Goal: Transaction & Acquisition: Subscribe to service/newsletter

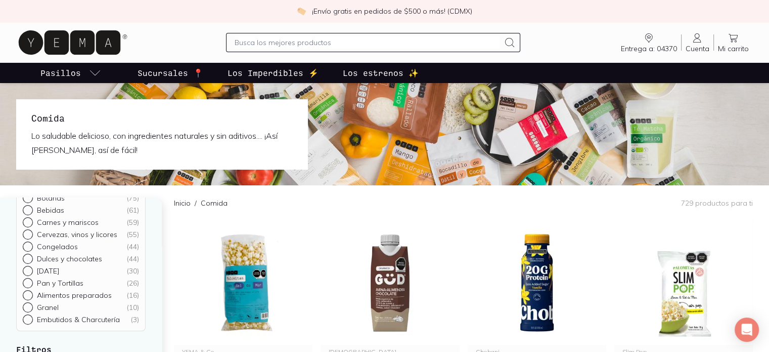
scroll to position [87, 0]
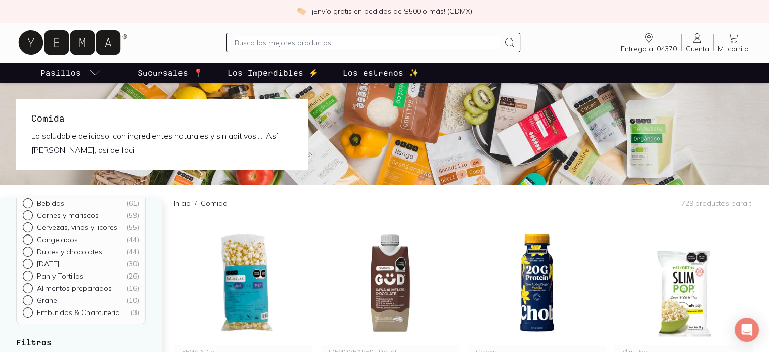
click at [57, 215] on p "Carnes y mariscos" at bounding box center [68, 214] width 62 height 9
click at [31, 297] on input "Carnes y mariscos ( 59 )" at bounding box center [27, 301] width 8 height 8
radio input "true"
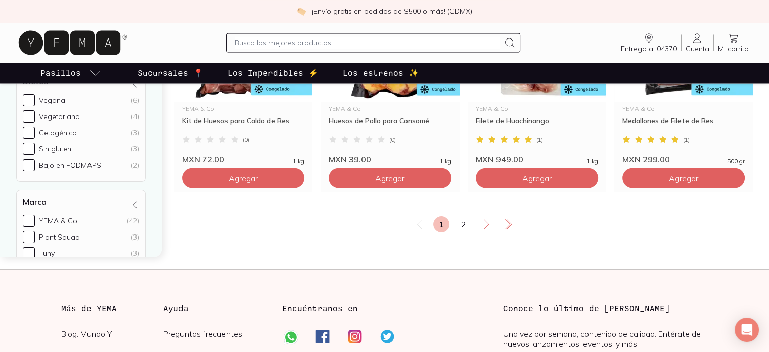
scroll to position [1794, 0]
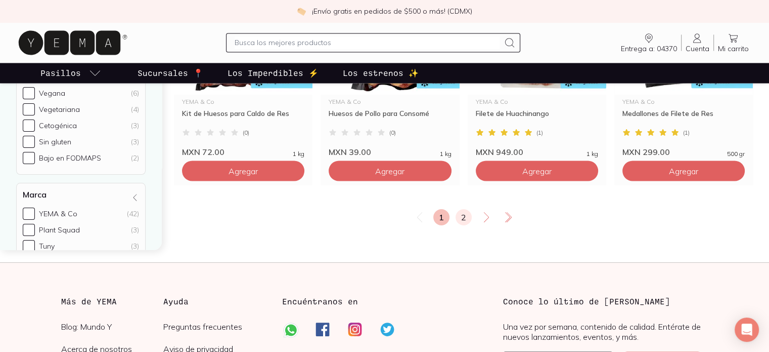
click at [467, 216] on link "2" at bounding box center [464, 217] width 16 height 16
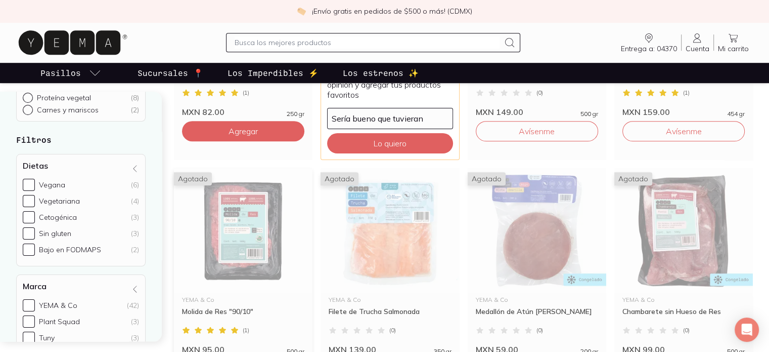
scroll to position [720, 0]
click at [250, 215] on img at bounding box center [243, 230] width 139 height 124
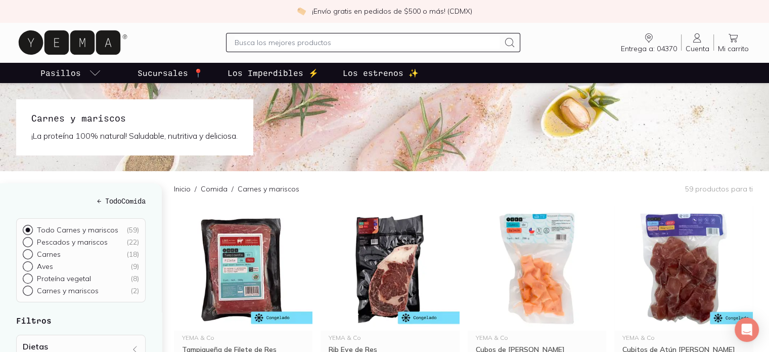
click at [28, 290] on input "Carnes y mariscos ( 2 )" at bounding box center [27, 289] width 8 height 8
radio input "true"
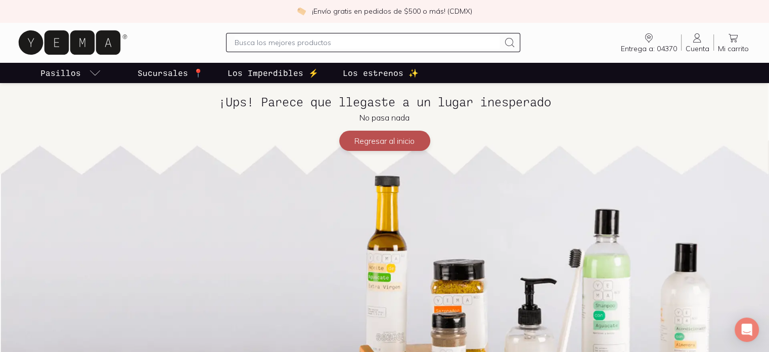
click at [389, 137] on button "Regresar al inicio" at bounding box center [384, 141] width 91 height 20
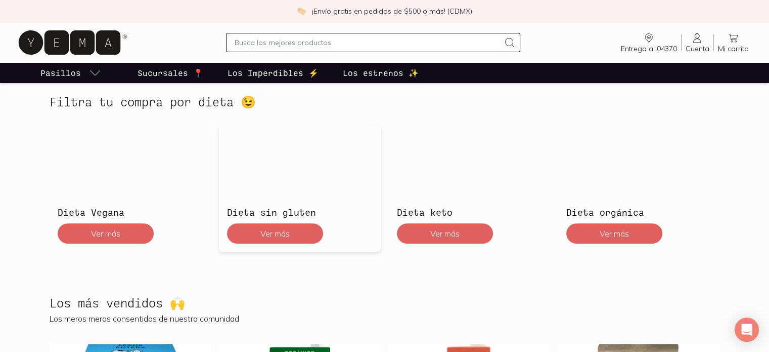
scroll to position [258, 0]
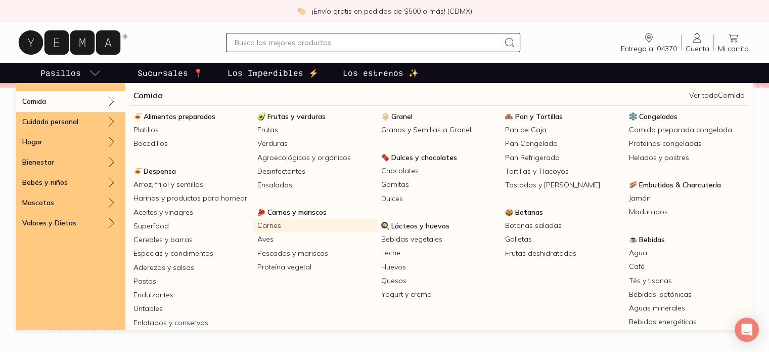
click at [271, 224] on link "Carnes" at bounding box center [315, 226] width 124 height 14
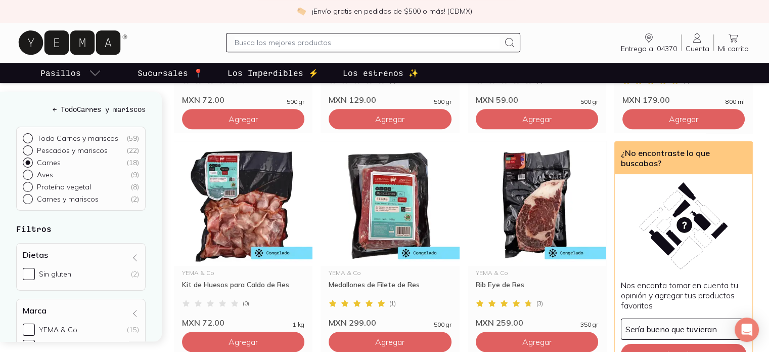
scroll to position [548, 0]
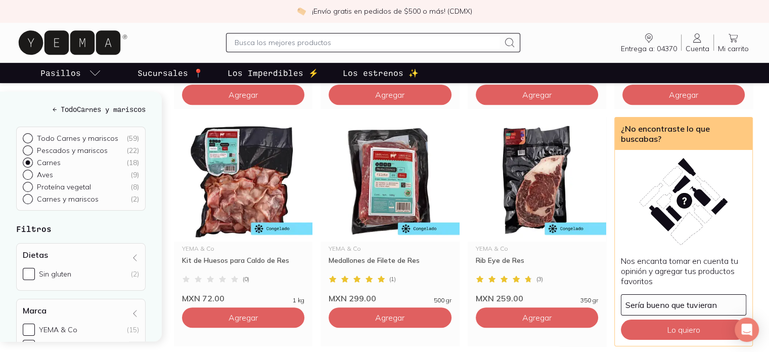
click at [289, 45] on input "text" at bounding box center [368, 42] width 266 height 12
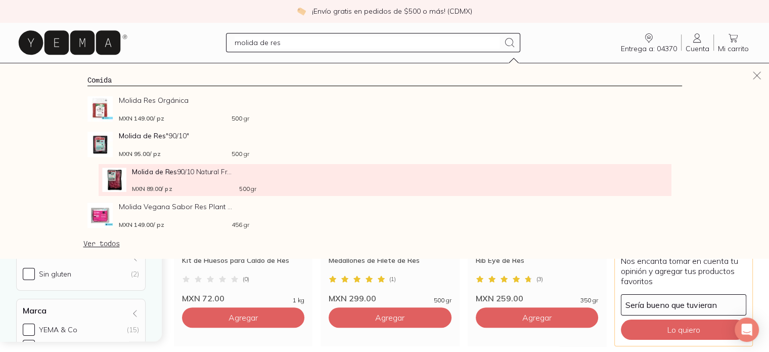
type input "molida de res"
click at [133, 179] on div "Molida de Res 90/10 Natural Fr... MXN 89.00 / pz 500 gr" at bounding box center [194, 179] width 124 height 24
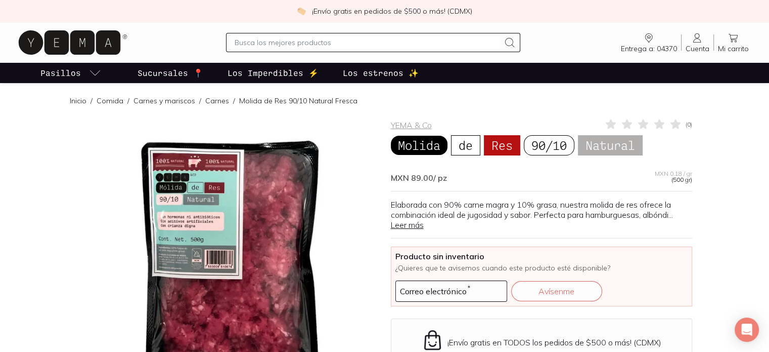
scroll to position [58, 0]
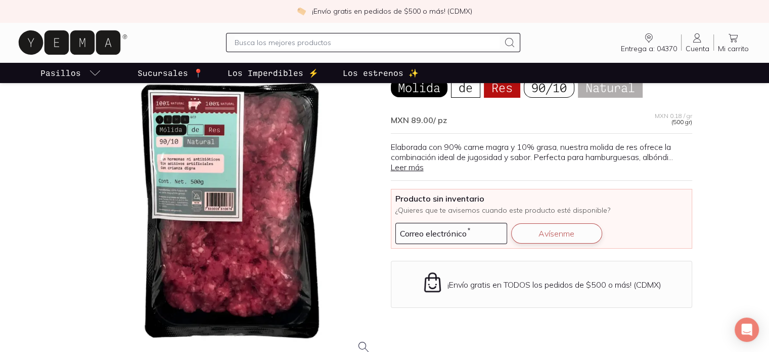
click at [543, 231] on button "Avísenme" at bounding box center [556, 233] width 91 height 20
type input "[PERSON_NAME][EMAIL_ADDRESS][DOMAIN_NAME]"
click at [552, 232] on button "Avísenme" at bounding box center [556, 233] width 91 height 20
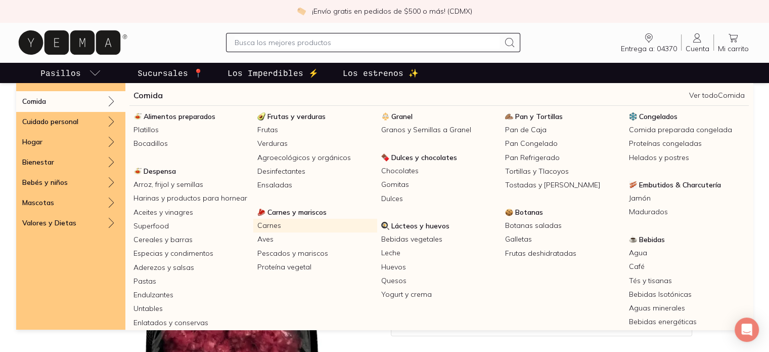
click at [280, 226] on link "Carnes" at bounding box center [315, 226] width 124 height 14
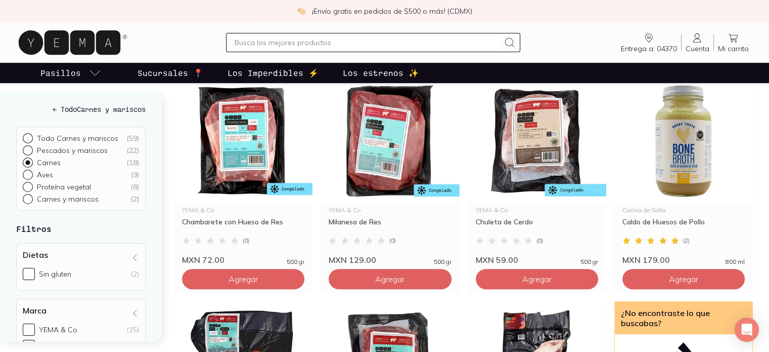
scroll to position [410, 0]
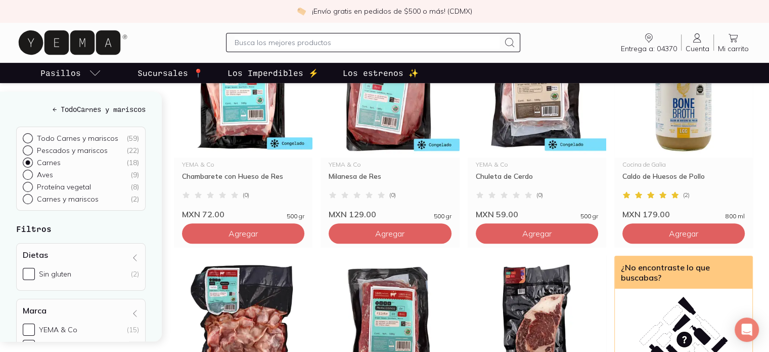
click at [179, 69] on p "Sucursales 📍" at bounding box center [171, 73] width 66 height 12
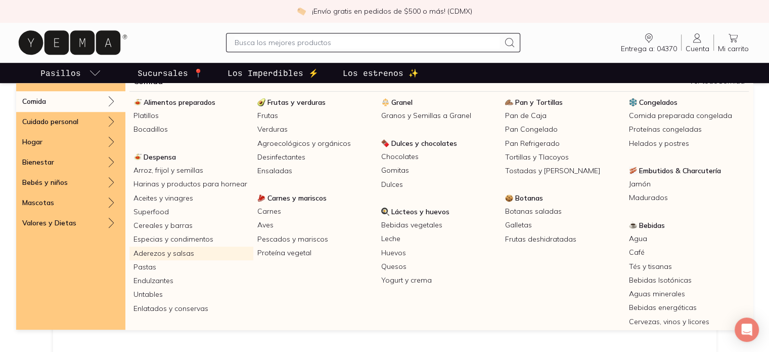
scroll to position [14, 0]
click at [150, 294] on link "Untables" at bounding box center [191, 294] width 124 height 14
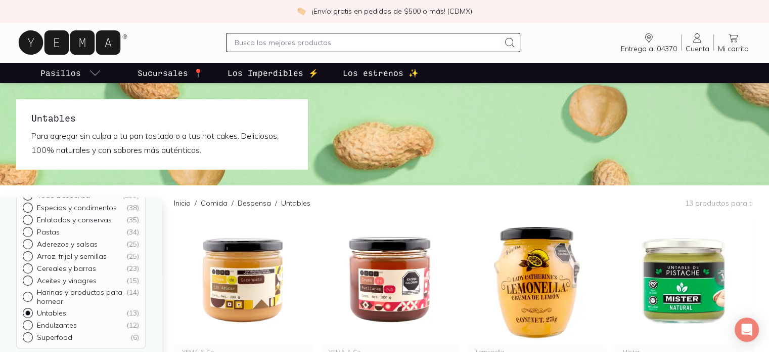
scroll to position [54, 0]
click at [56, 334] on p "Superfood" at bounding box center [54, 331] width 35 height 9
radio input "true"
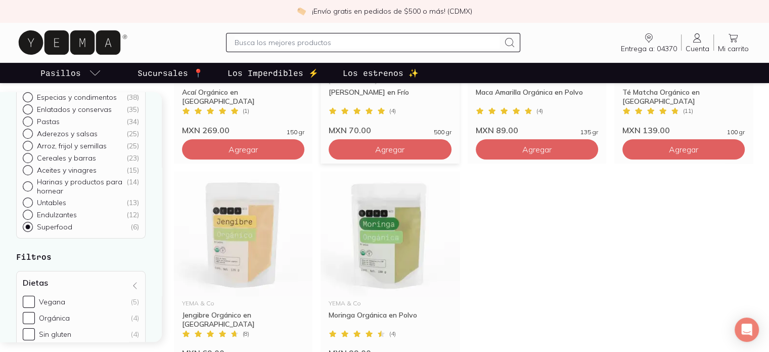
scroll to position [275, 0]
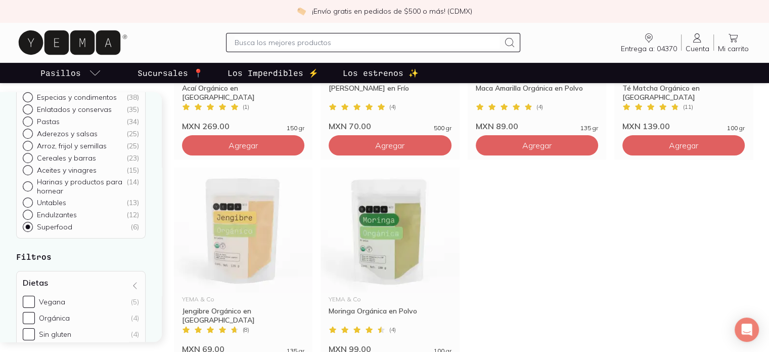
click at [68, 185] on p "Harinas y productos para hornear" at bounding box center [82, 186] width 90 height 18
click at [31, 235] on input "Harinas y productos para hornear ( 14 )" at bounding box center [27, 239] width 8 height 8
radio input "true"
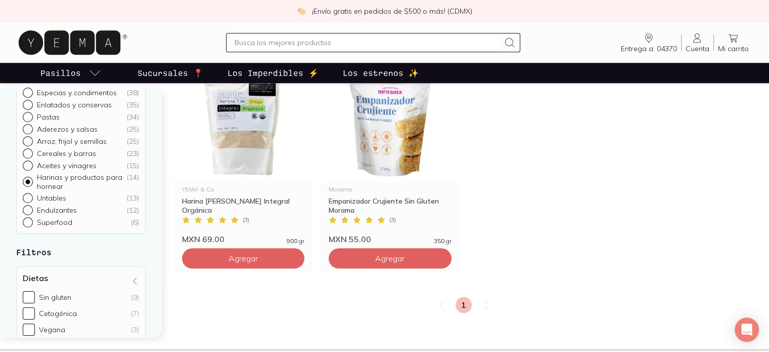
scroll to position [854, 0]
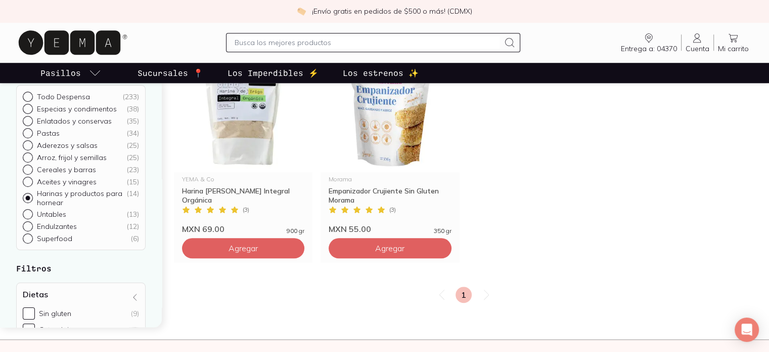
scroll to position [26, 0]
click at [79, 110] on p "Especias y condimentos" at bounding box center [77, 109] width 80 height 9
click at [31, 131] on input "Especias y condimentos ( 38 )" at bounding box center [27, 135] width 8 height 8
radio input "true"
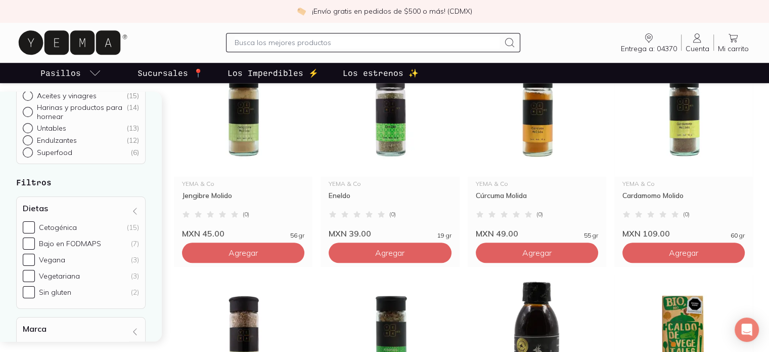
scroll to position [834, 0]
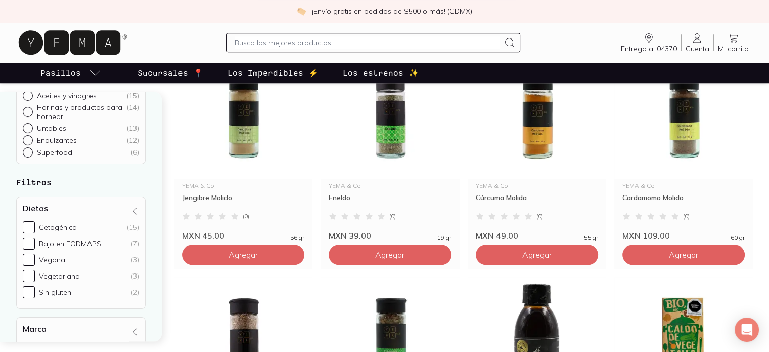
click at [287, 74] on p "Los Imperdibles ⚡️" at bounding box center [273, 73] width 91 height 12
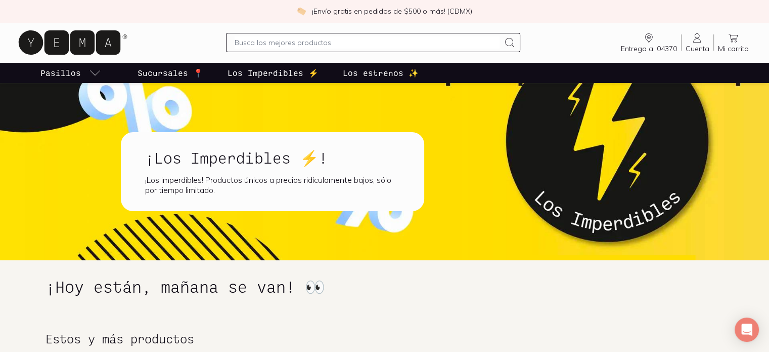
click at [358, 74] on p "Los estrenos ✨" at bounding box center [381, 73] width 76 height 12
